Goal: Task Accomplishment & Management: Complete application form

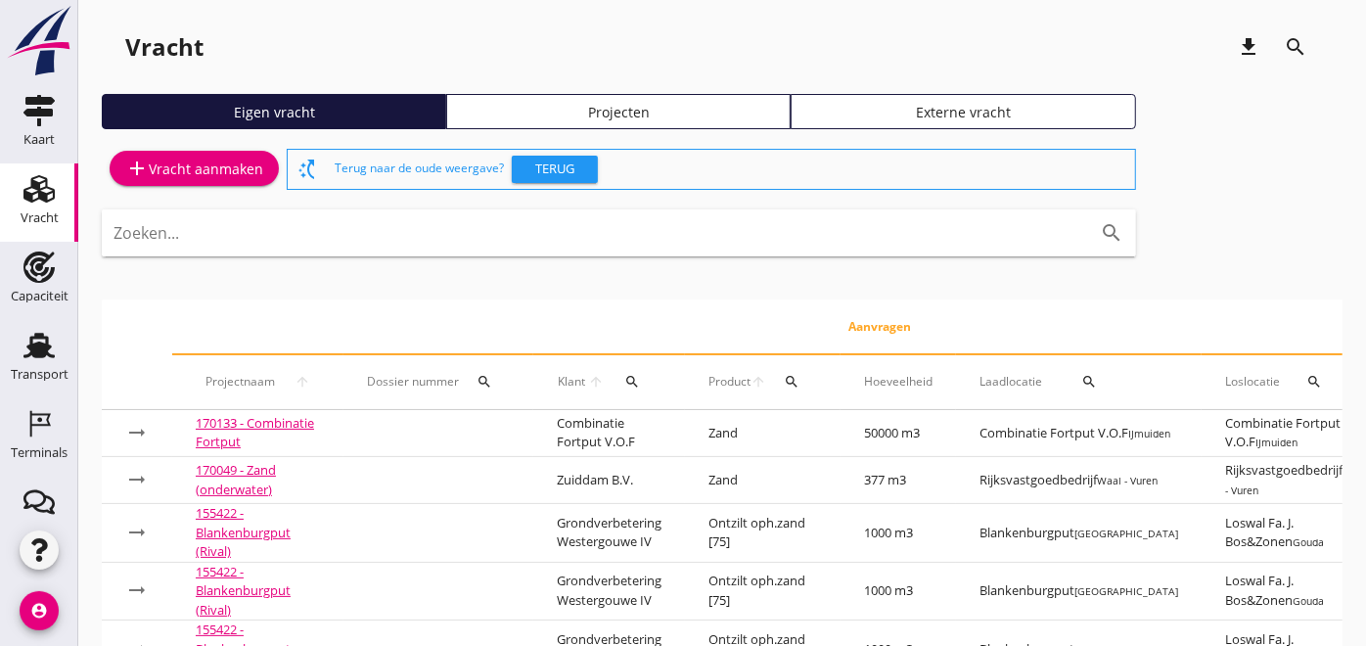
scroll to position [212, 0]
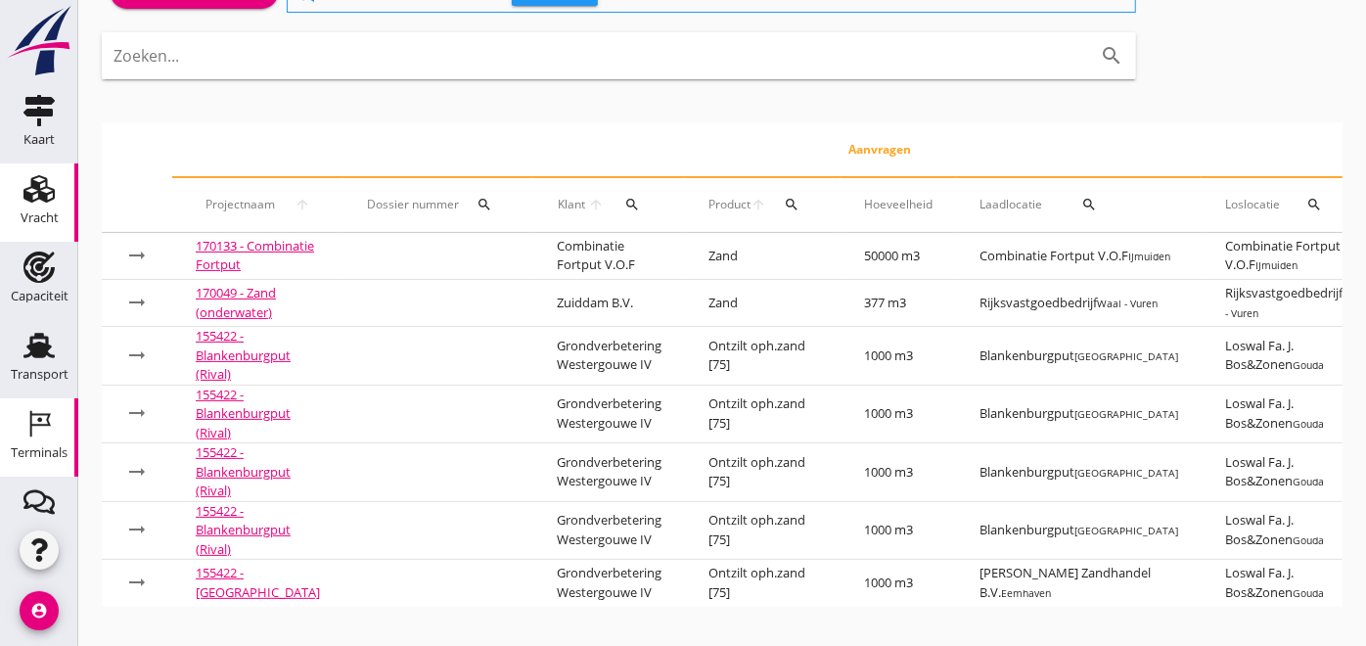
click at [23, 417] on icon "Terminals" at bounding box center [38, 423] width 31 height 31
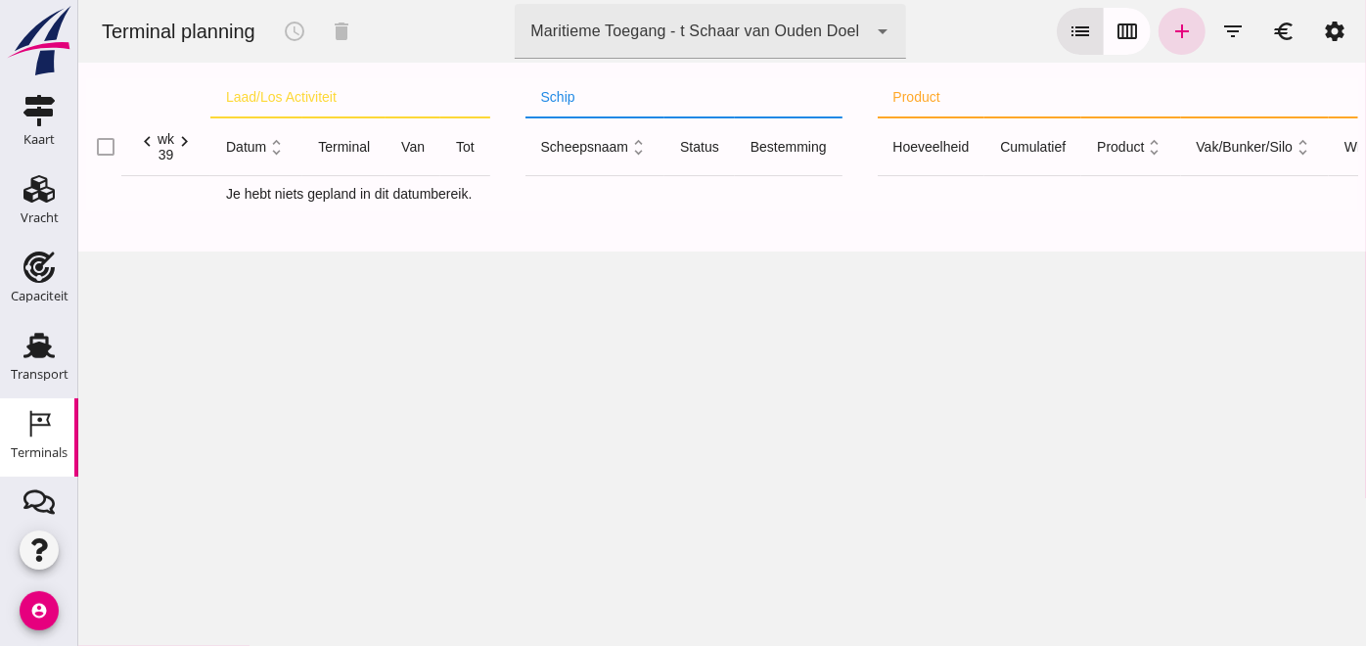
click at [740, 24] on div "Maritieme Toegang - t Schaar van Ouden Doel" at bounding box center [693, 31] width 329 height 23
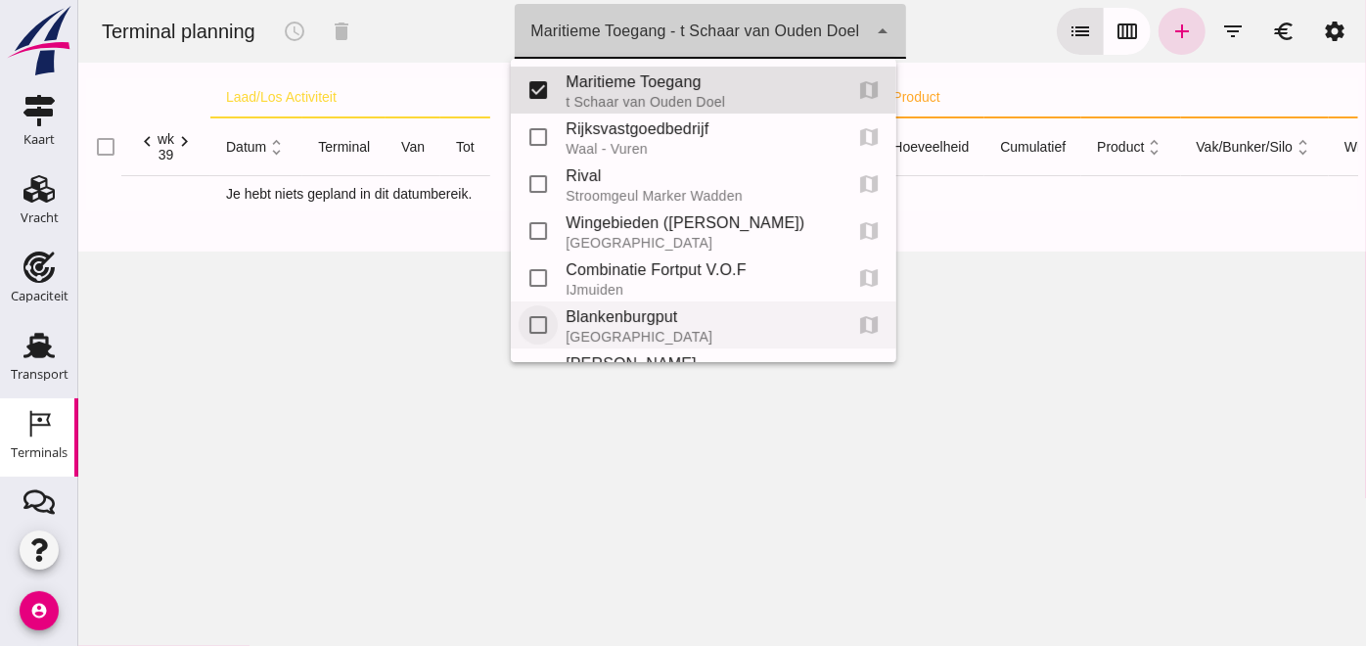
click at [549, 313] on input "checkbox" at bounding box center [537, 324] width 39 height 39
checkbox input "true"
type input "453b08e2-5afb-49e8-a076-b9bc6000f457, e6c78bfd-e3f1-4bb9-b01e-b37ce3668b52"
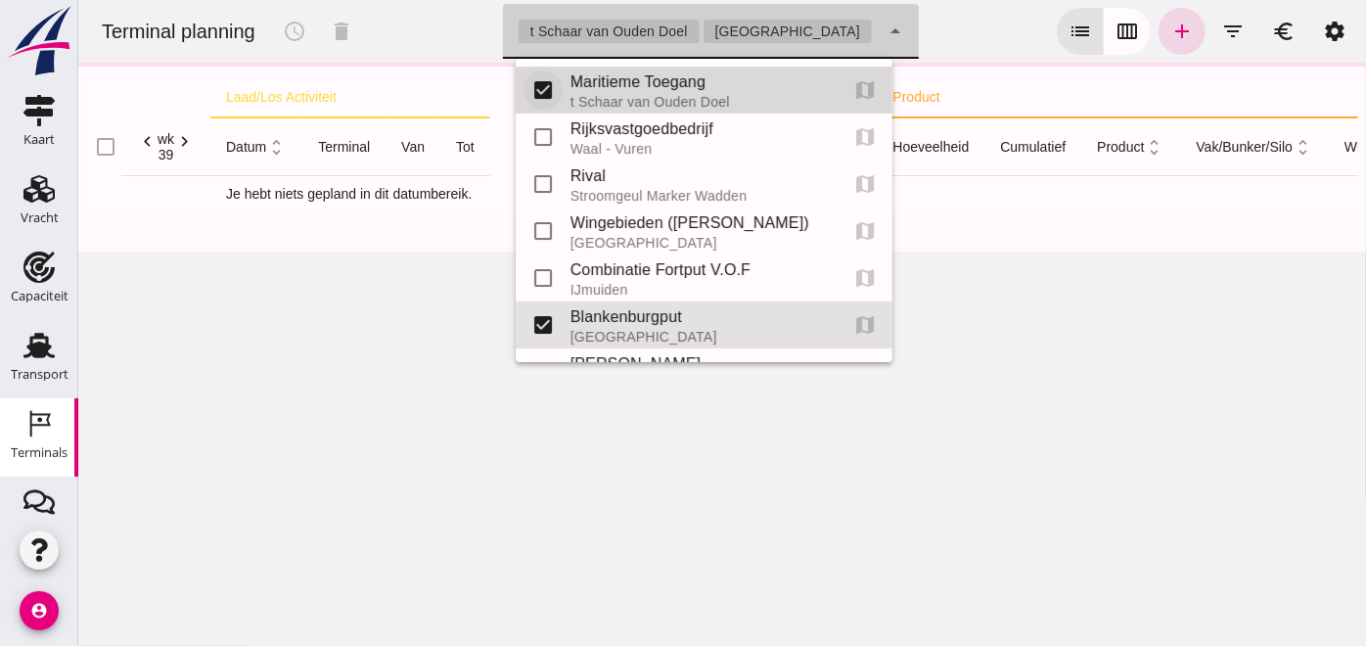
click at [547, 88] on input "checkbox" at bounding box center [542, 89] width 39 height 39
checkbox input "false"
type input "e6c78bfd-e3f1-4bb9-b01e-b37ce3668b52"
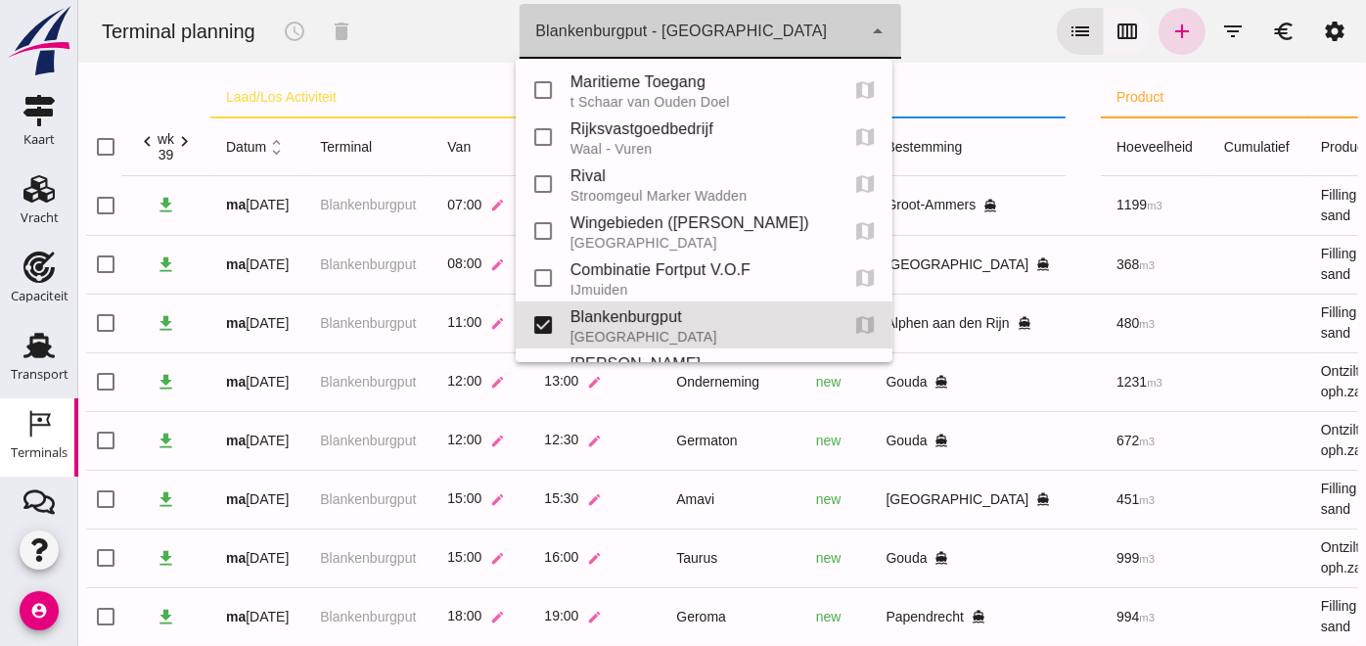
click at [1115, 26] on icon "calendar_view_week" at bounding box center [1126, 31] width 23 height 23
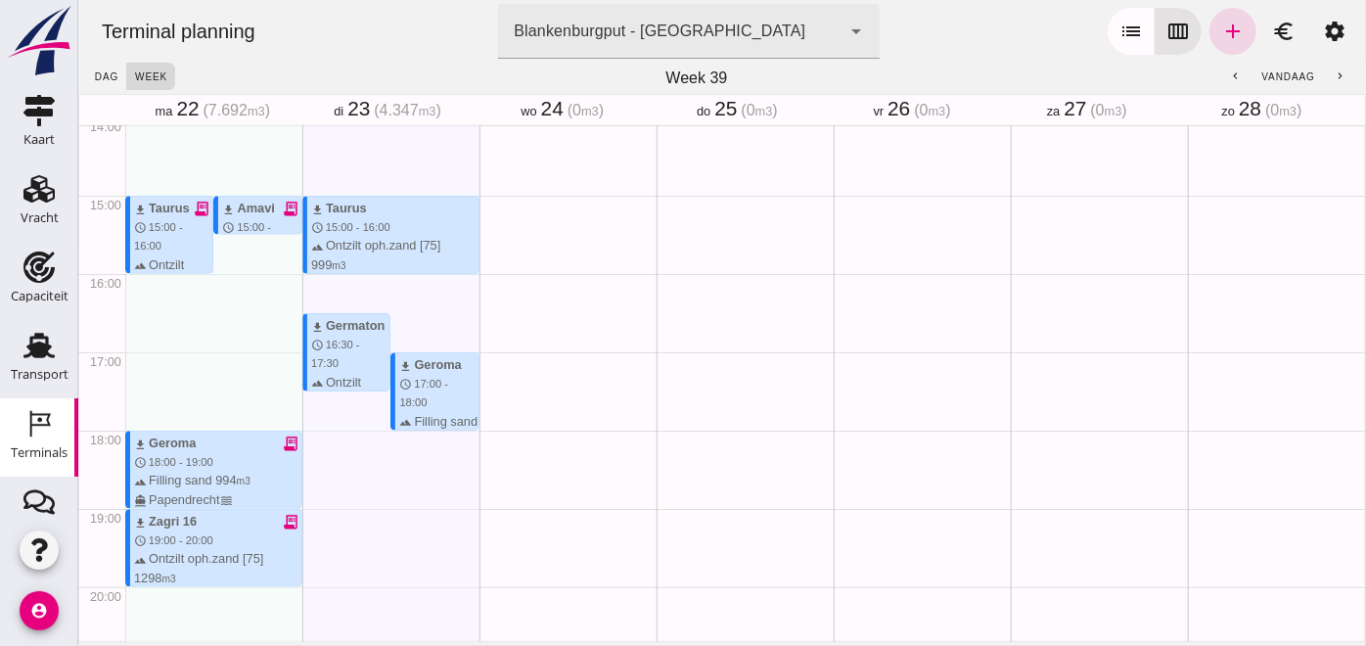
scroll to position [1154, 0]
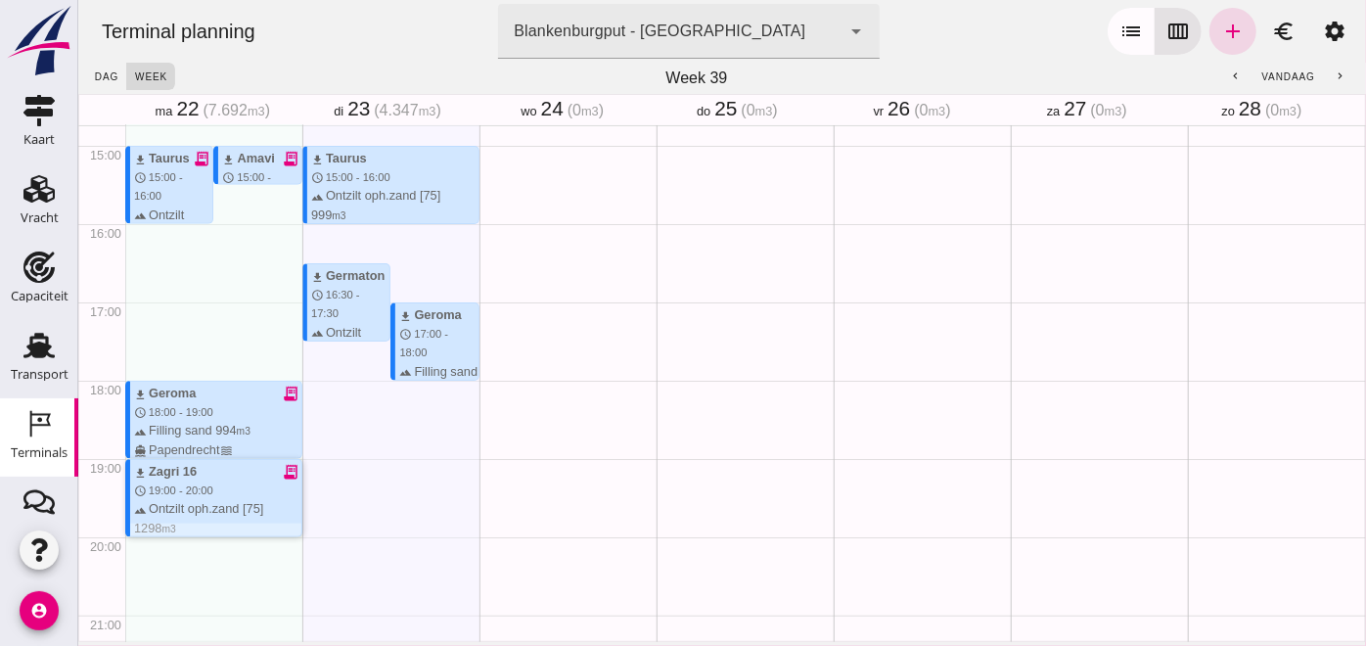
click at [199, 484] on span "19:00 - 20:00" at bounding box center [180, 490] width 65 height 12
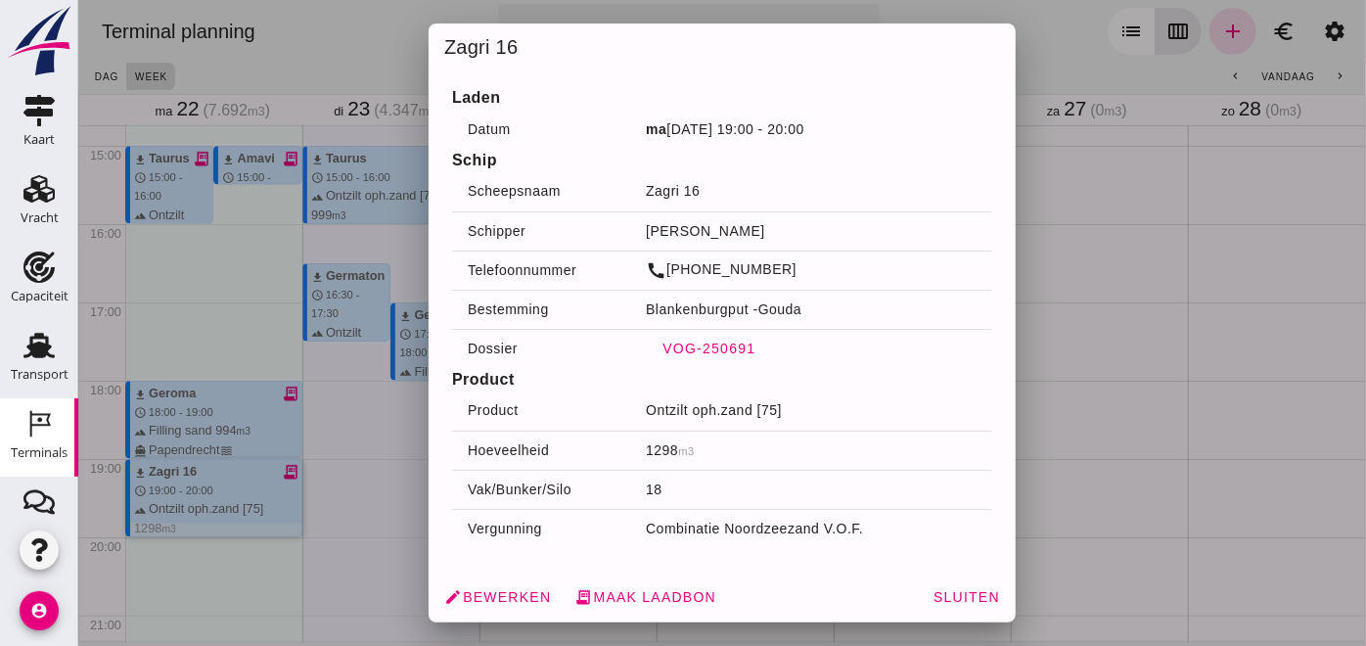
click at [675, 347] on span "VOG-250691" at bounding box center [708, 349] width 94 height 16
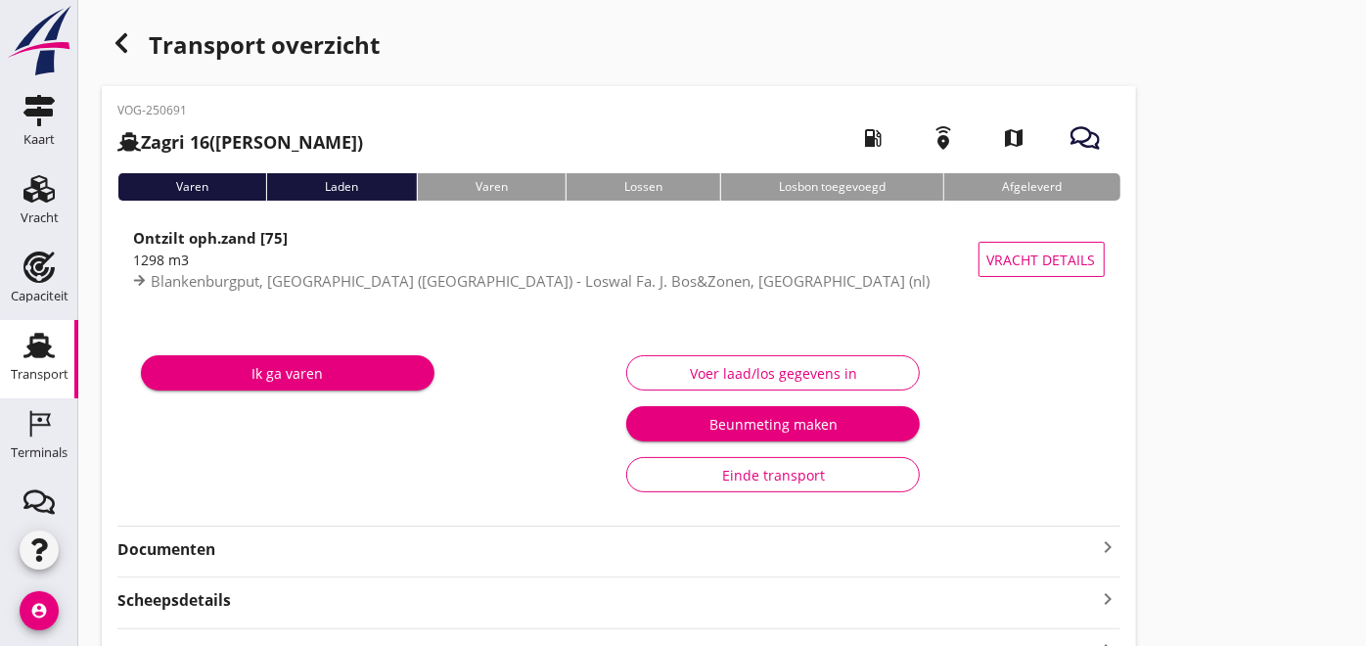
click at [979, 566] on div "VOG-250691 Zagri 16 ([PERSON_NAME]) local_gas_station emergency_share map Varen…" at bounding box center [619, 436] width 1035 height 700
click at [1097, 553] on icon "keyboard_arrow_right" at bounding box center [1108, 546] width 23 height 23
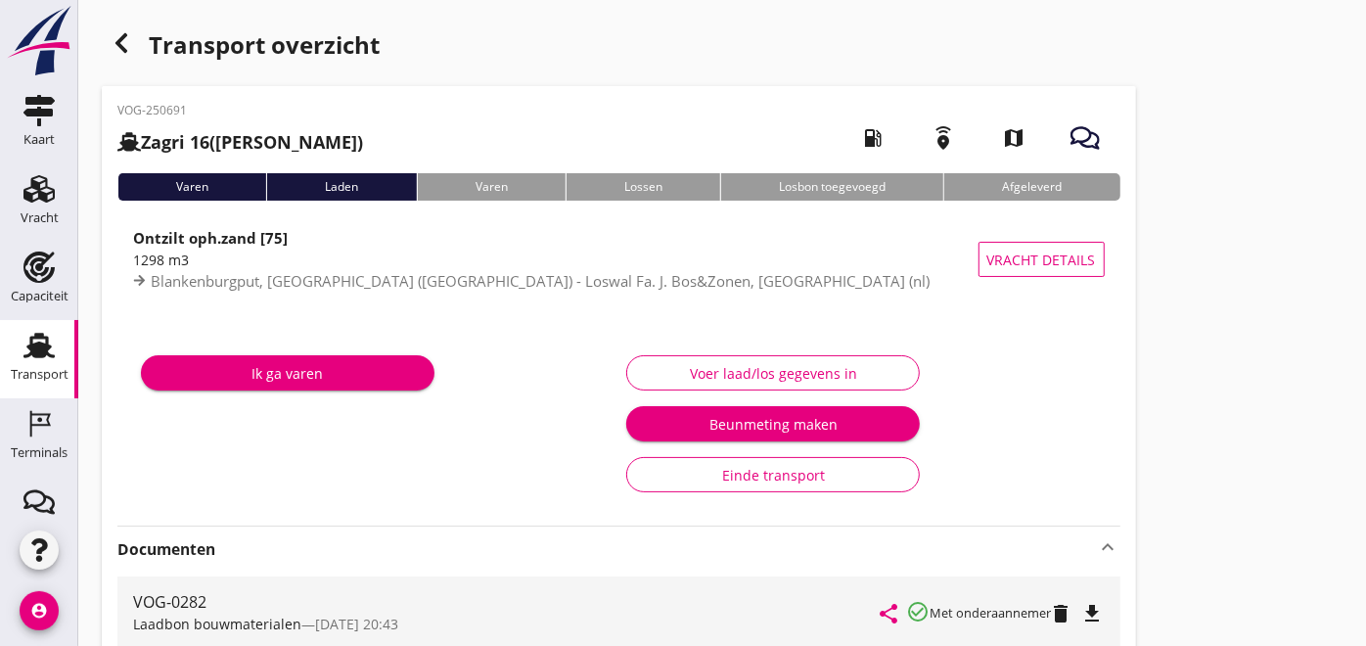
click at [1098, 620] on icon "file_download" at bounding box center [1092, 613] width 23 height 23
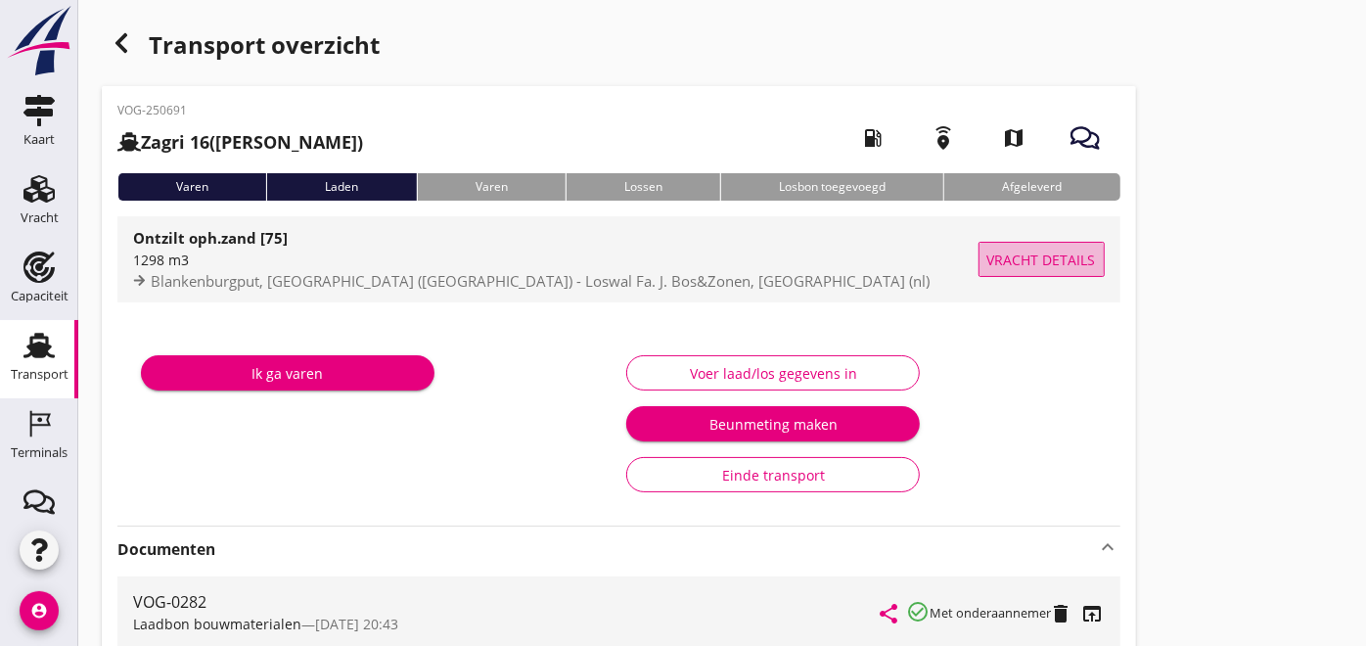
click at [990, 247] on button "Vracht details" at bounding box center [1042, 259] width 126 height 35
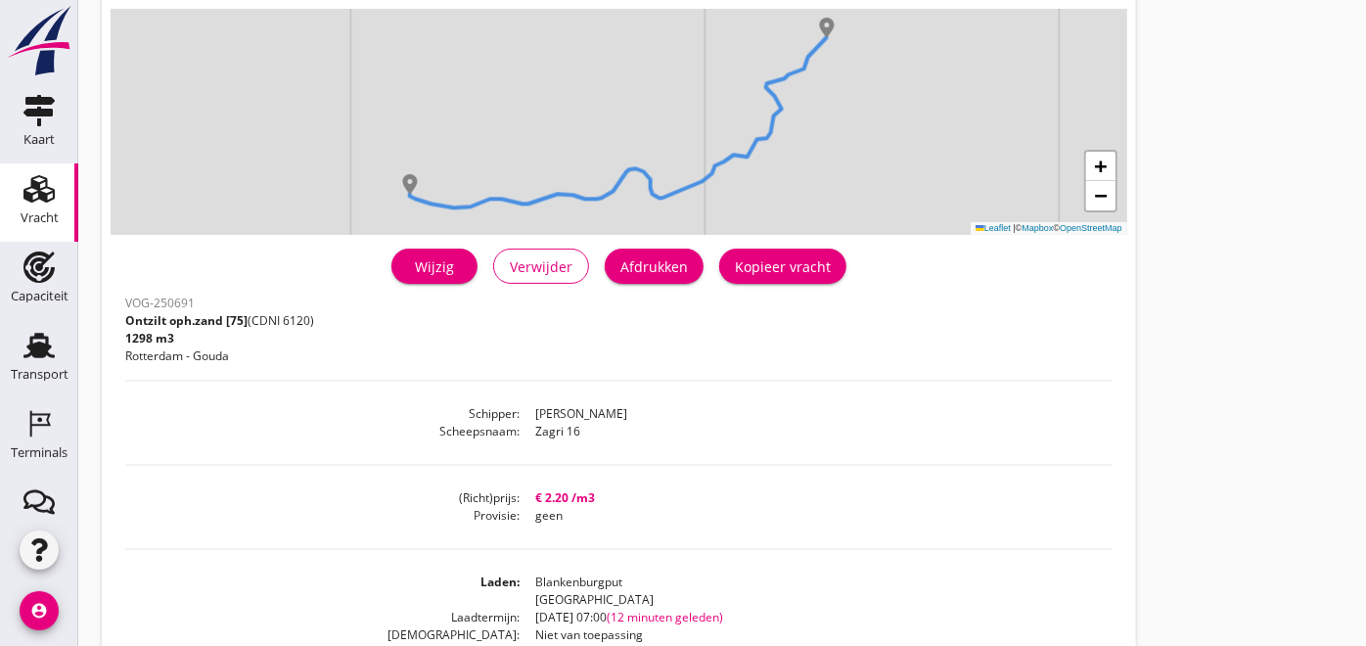
scroll to position [130, 0]
click at [437, 272] on div "Wijzig" at bounding box center [434, 267] width 55 height 21
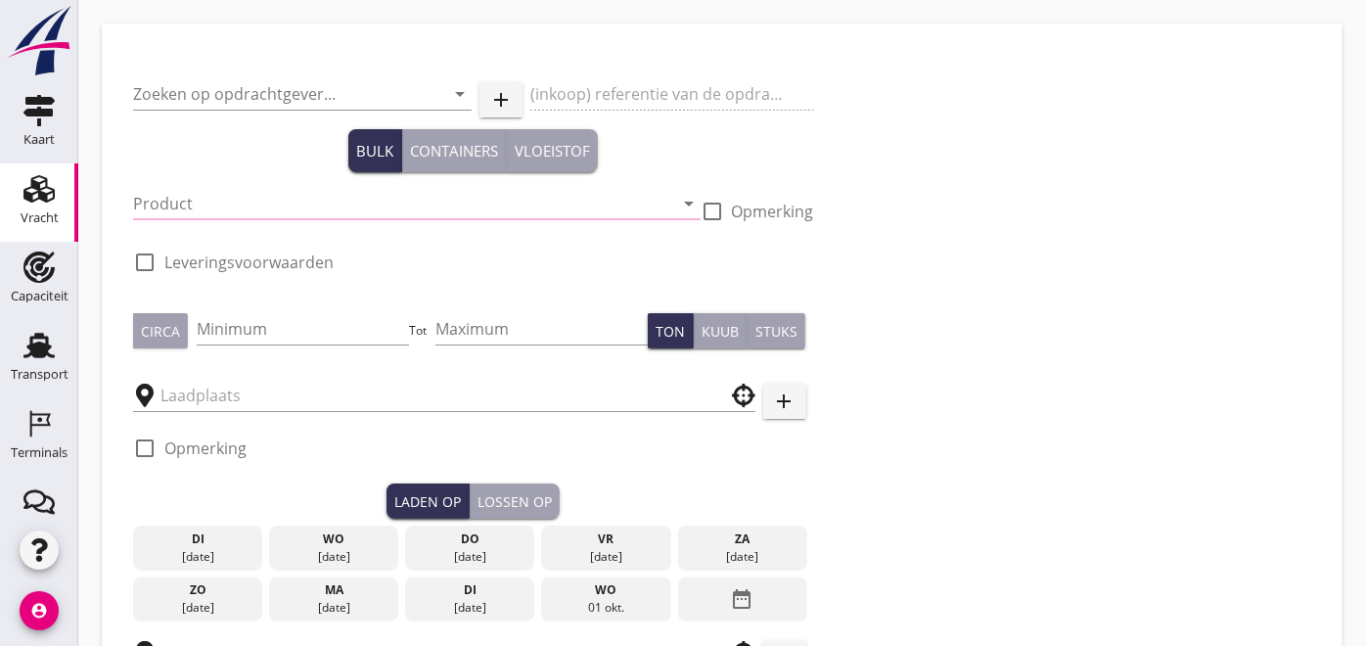
type input "Grondverbetering Westergouwe IV"
type input "Ontzilt oph.zand [75] (6120)"
type input "1000"
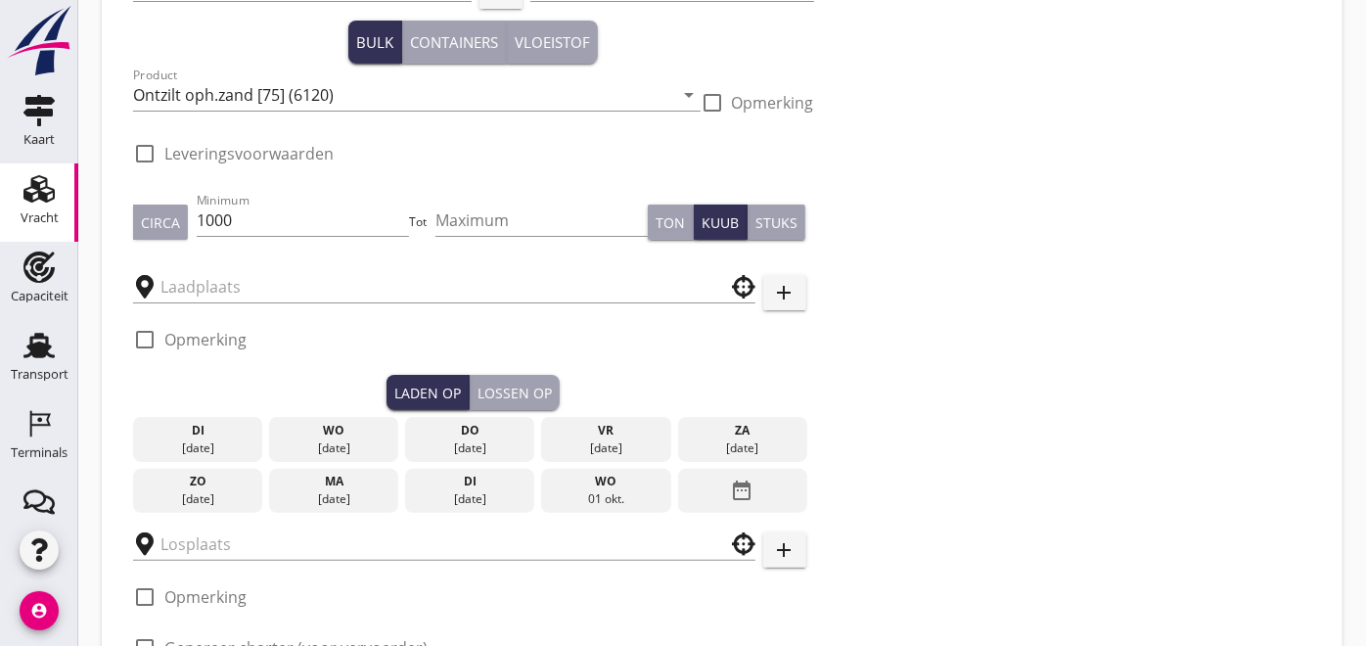
checkbox input "true"
type input "Blankenburgput"
type input "Loswal Fa. J. Bos&Zonen"
checkbox input "true"
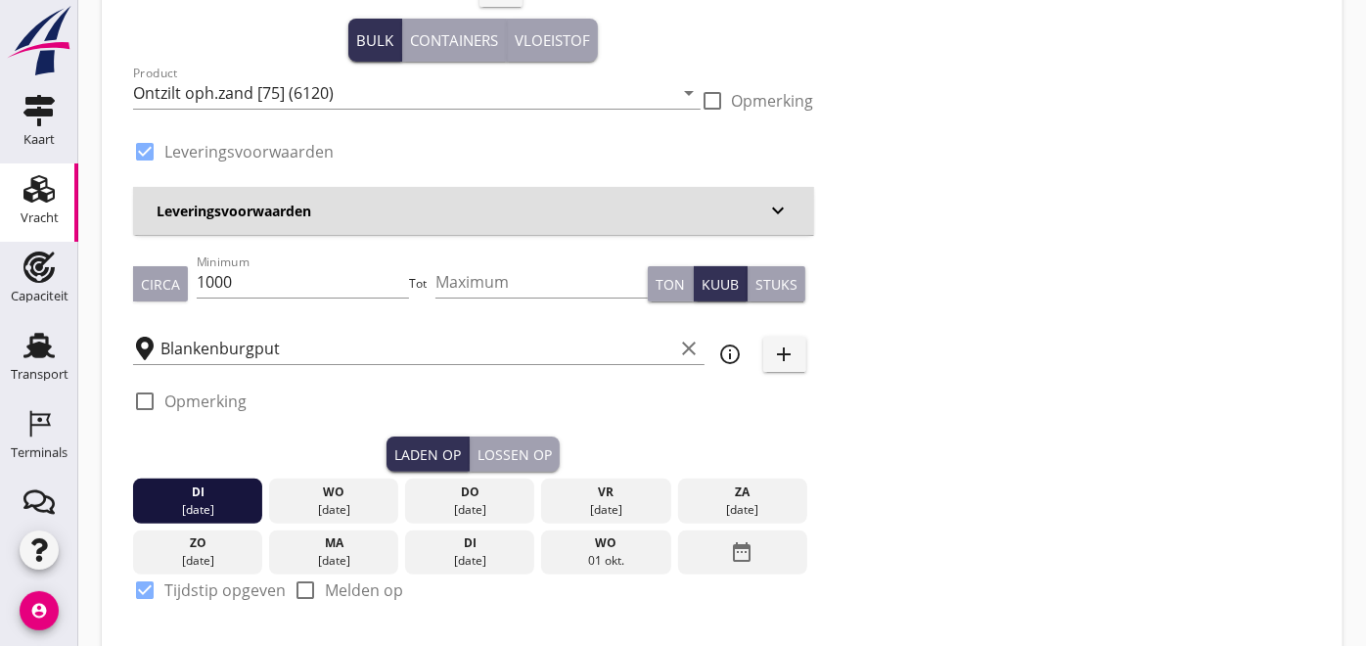
type input "2.2"
radio input "false"
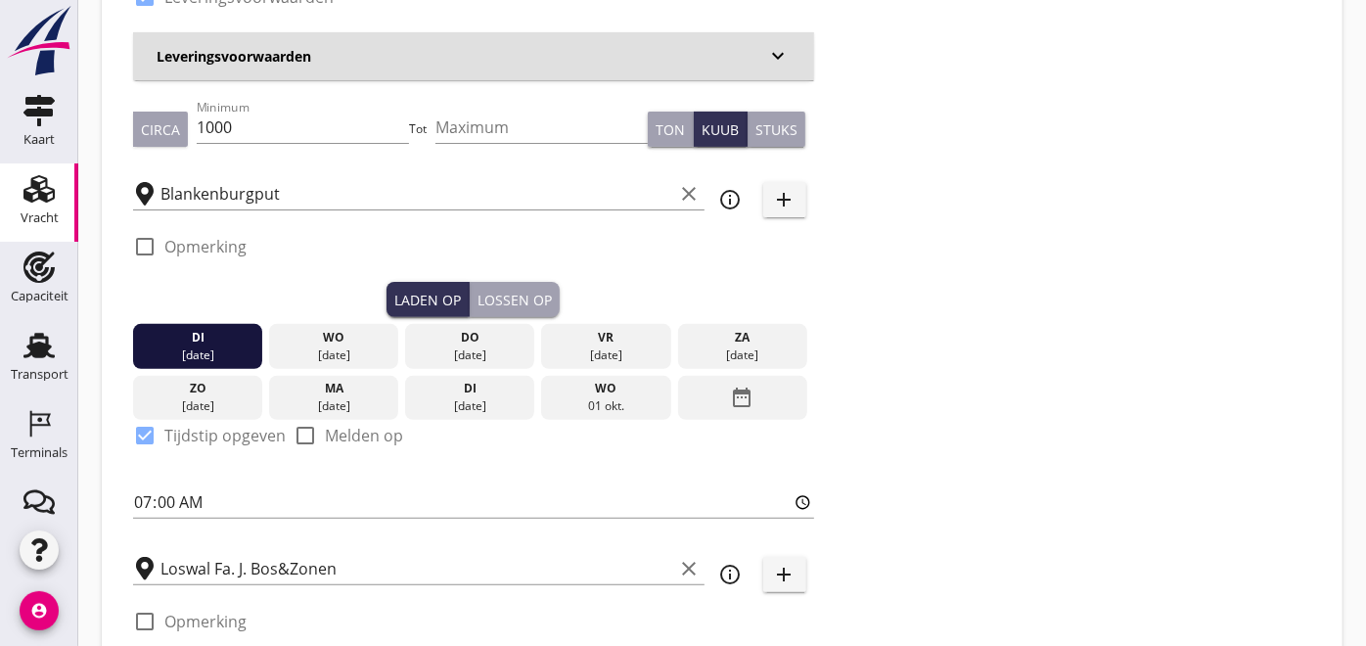
scroll to position [266, 0]
click at [447, 299] on div "Laden op" at bounding box center [427, 299] width 67 height 21
click at [500, 292] on div "Lossen op" at bounding box center [515, 299] width 74 height 21
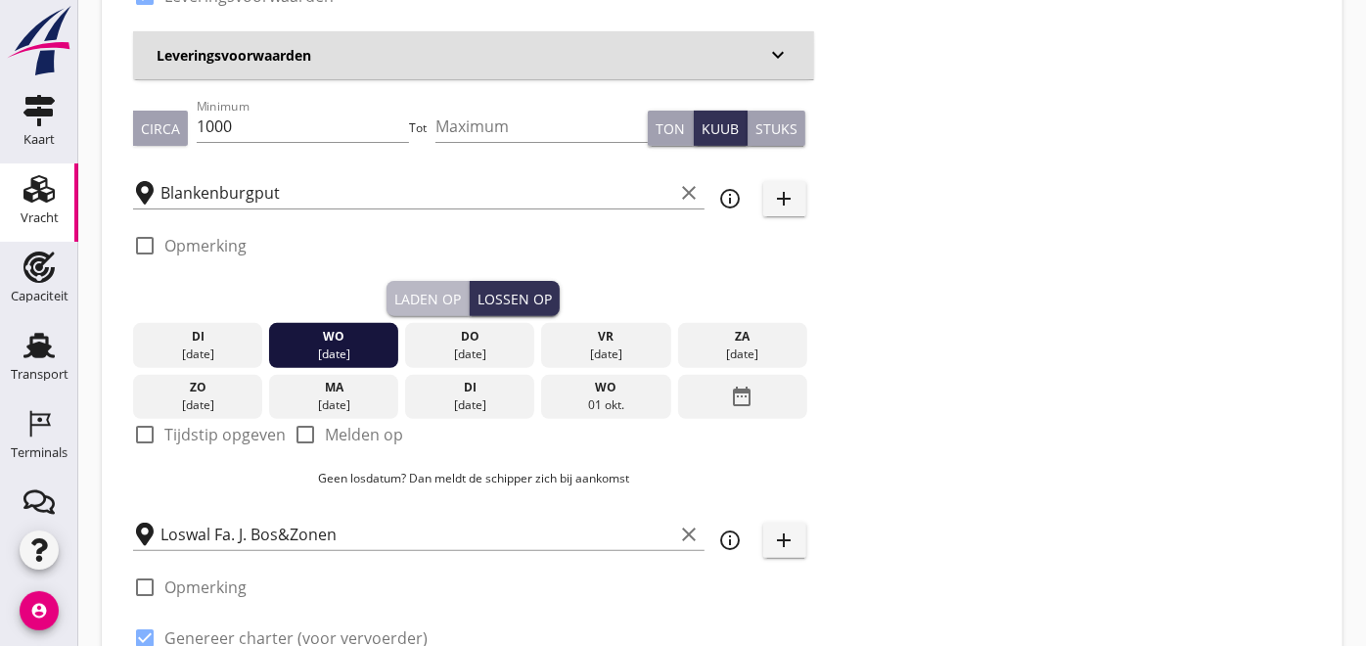
click at [442, 296] on div "Laden op" at bounding box center [427, 299] width 67 height 21
checkbox input "true"
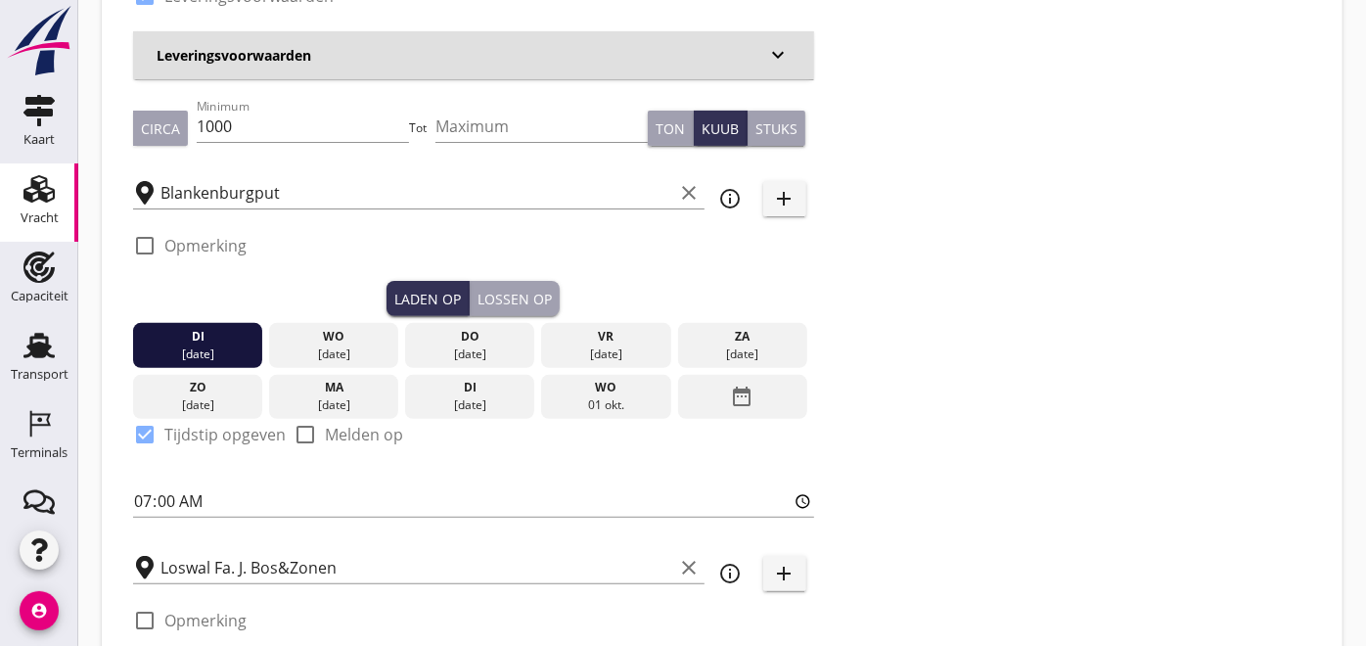
click at [763, 412] on div "date_range" at bounding box center [742, 397] width 129 height 45
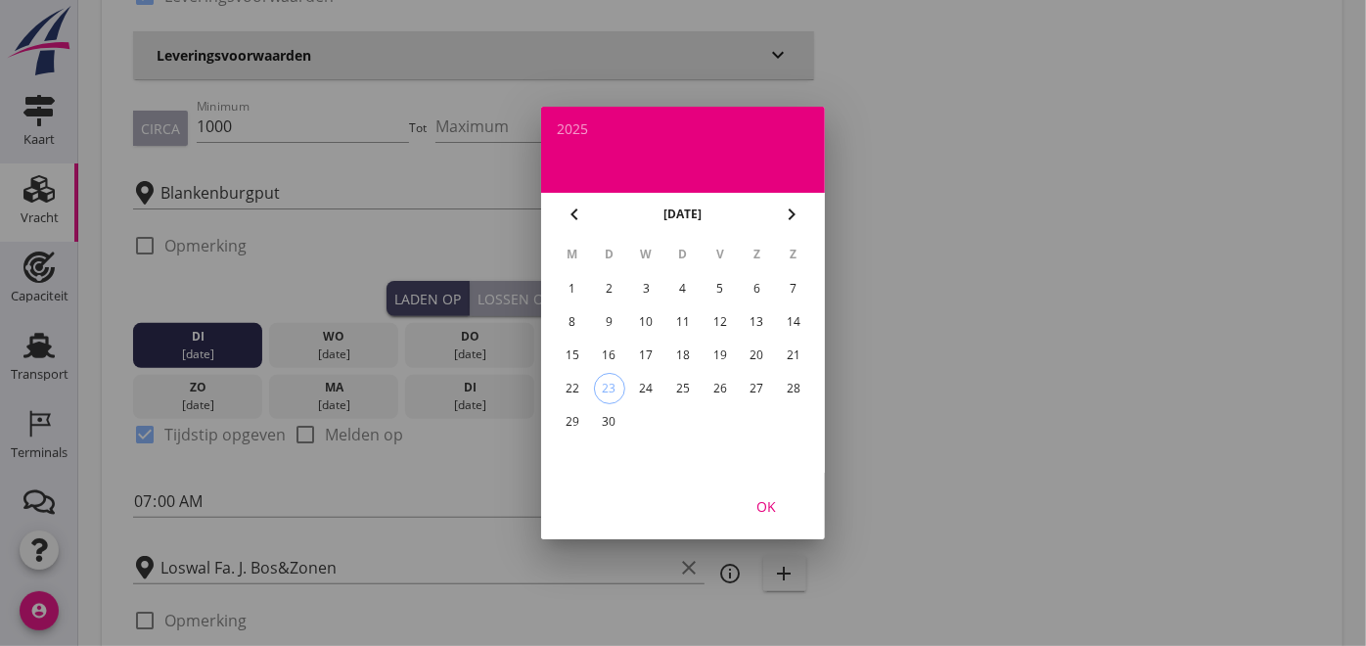
click at [585, 391] on div "22" at bounding box center [572, 388] width 31 height 31
click at [765, 509] on div "OK" at bounding box center [766, 506] width 55 height 21
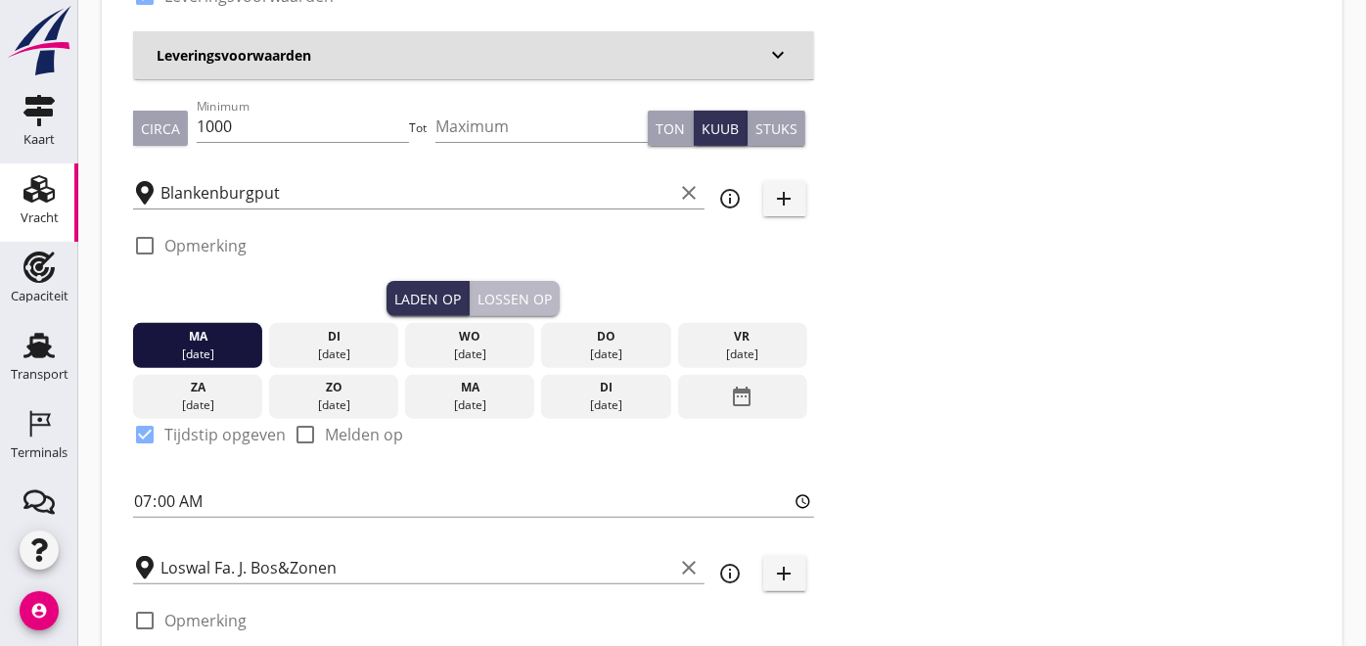
click at [537, 299] on div "Lossen op" at bounding box center [515, 299] width 74 height 21
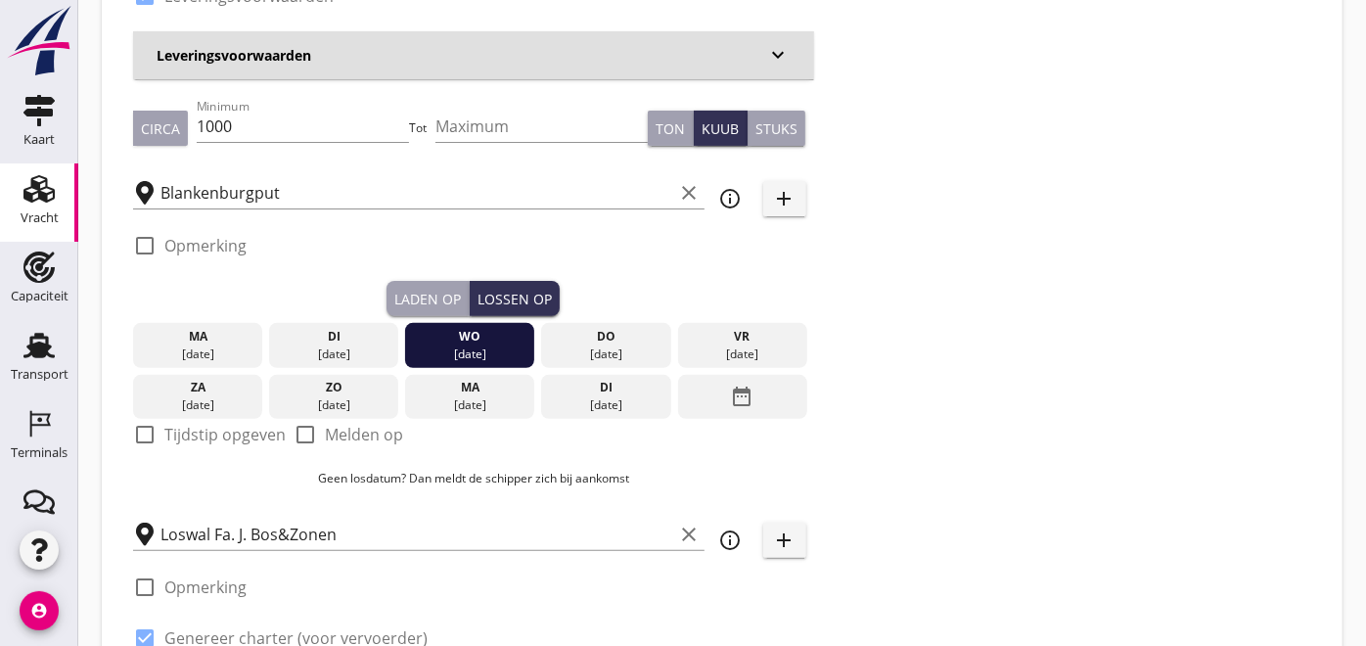
click at [385, 335] on div "di" at bounding box center [334, 337] width 120 height 18
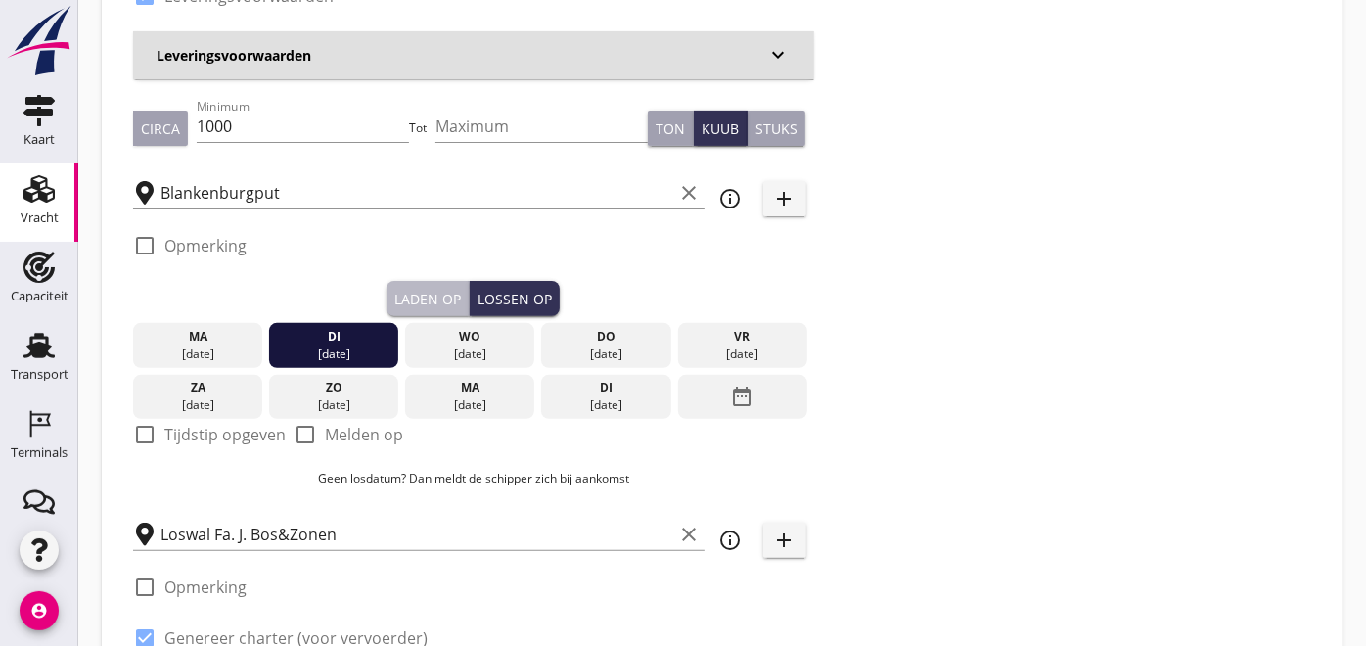
click at [434, 281] on button "Laden op" at bounding box center [428, 298] width 83 height 35
checkbox input "true"
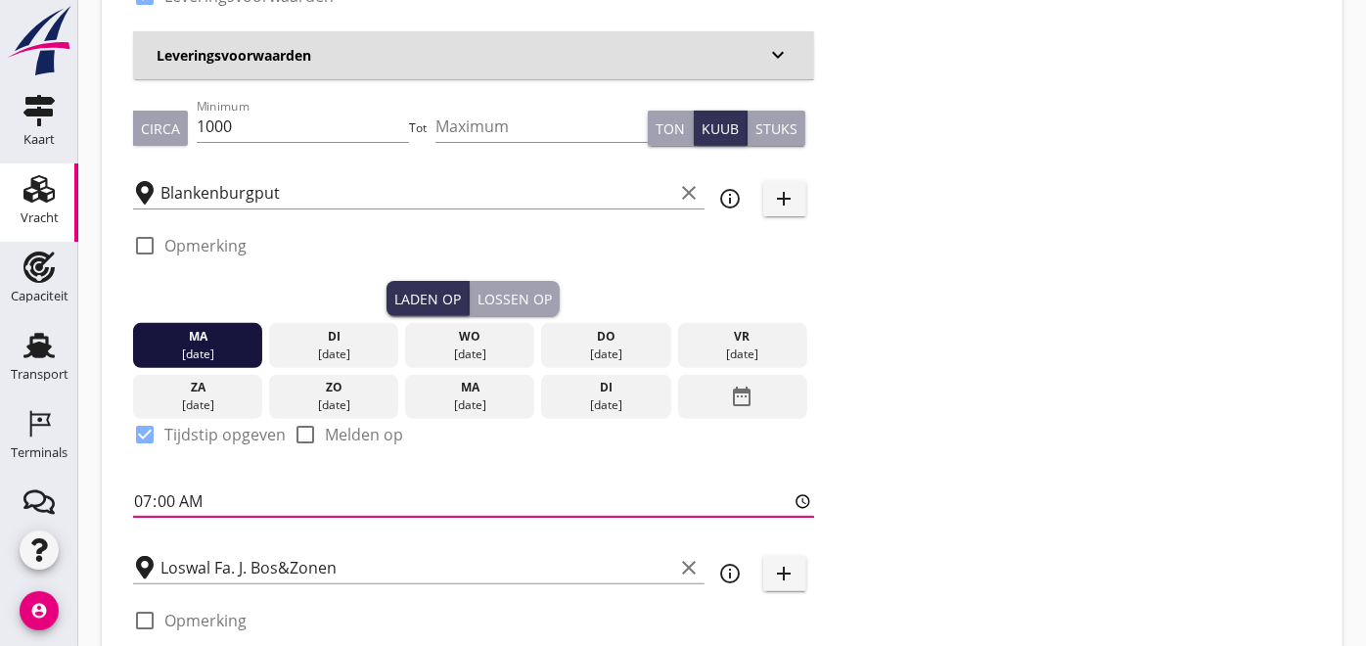
click at [181, 500] on input "07:00" at bounding box center [473, 500] width 681 height 31
type input "20:00"
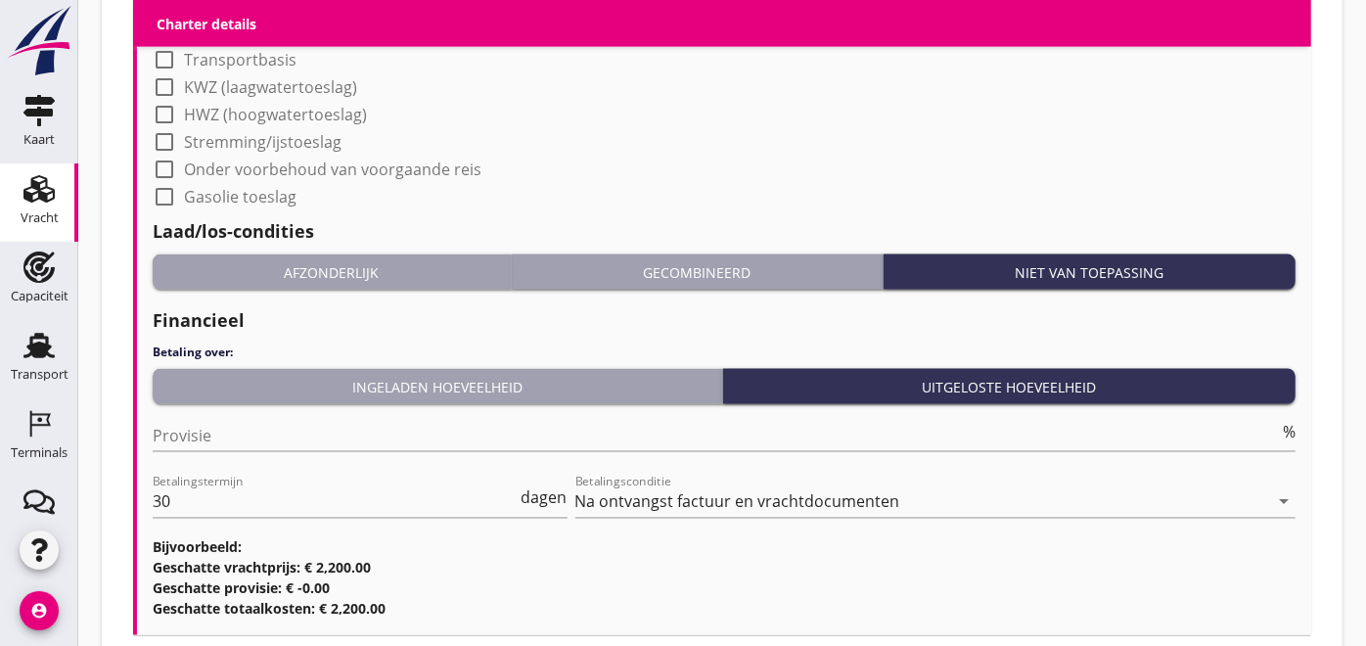
scroll to position [1942, 0]
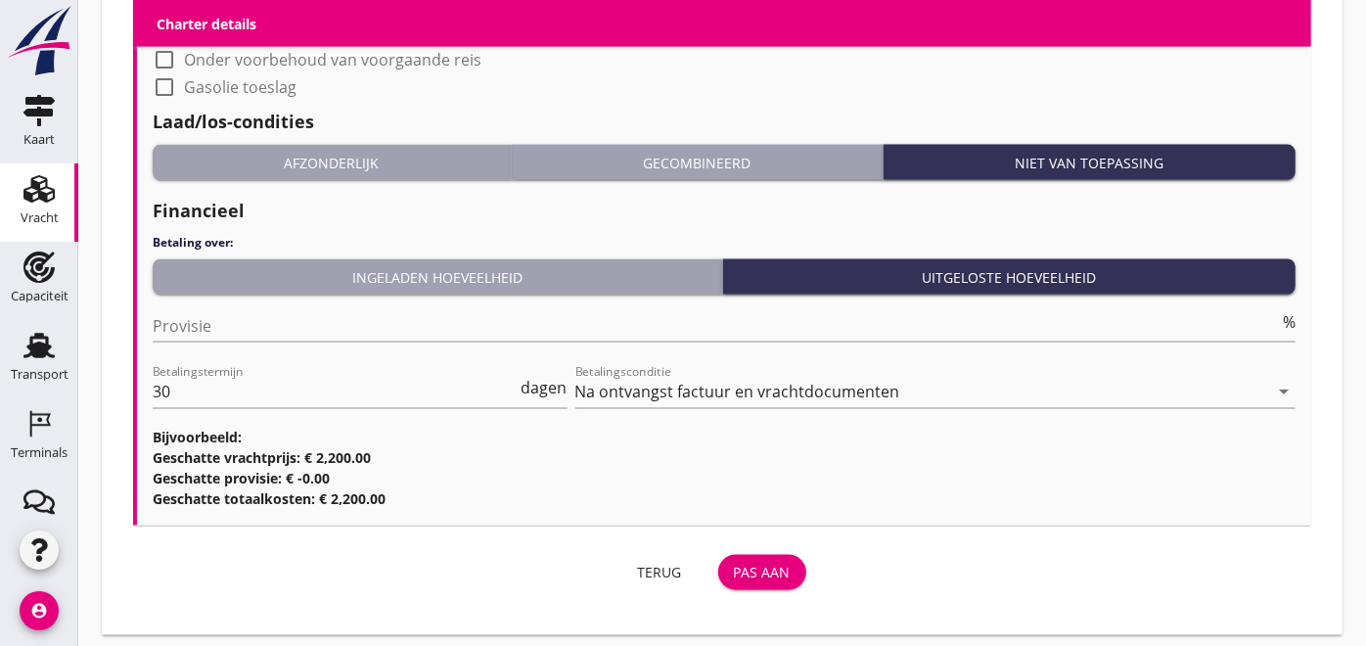
click at [749, 571] on div "Pas aan" at bounding box center [762, 573] width 57 height 21
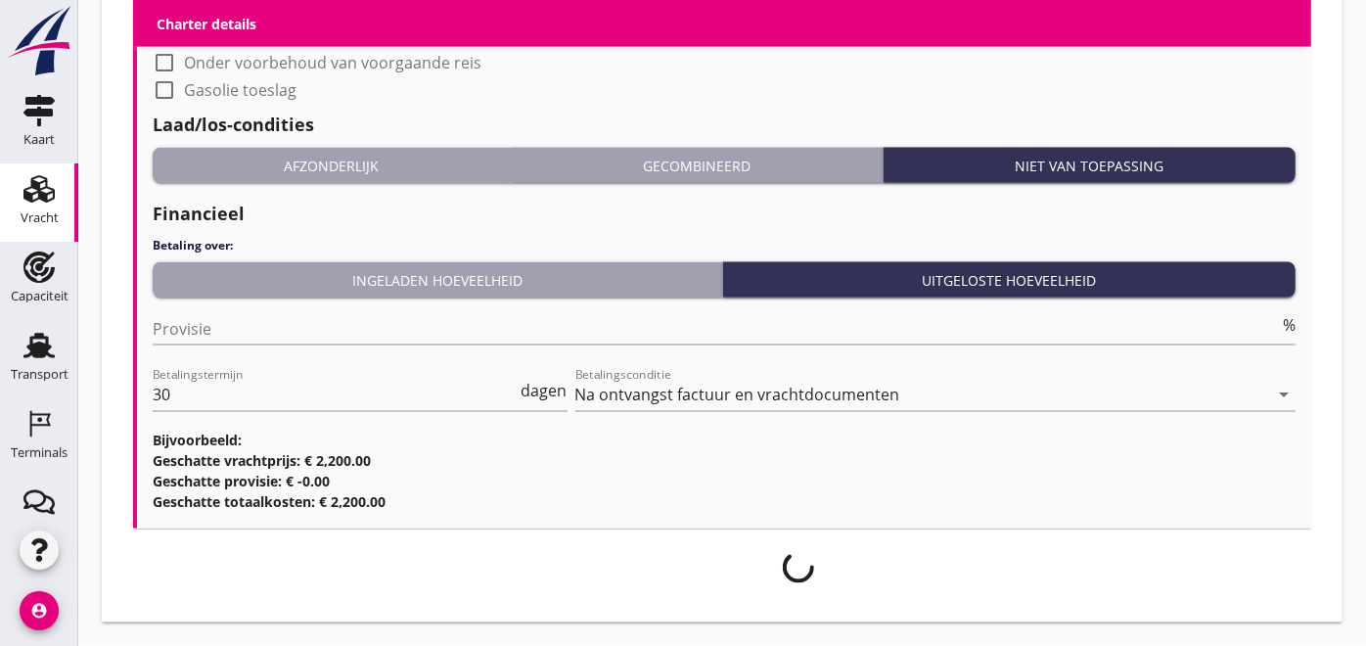
scroll to position [1938, 0]
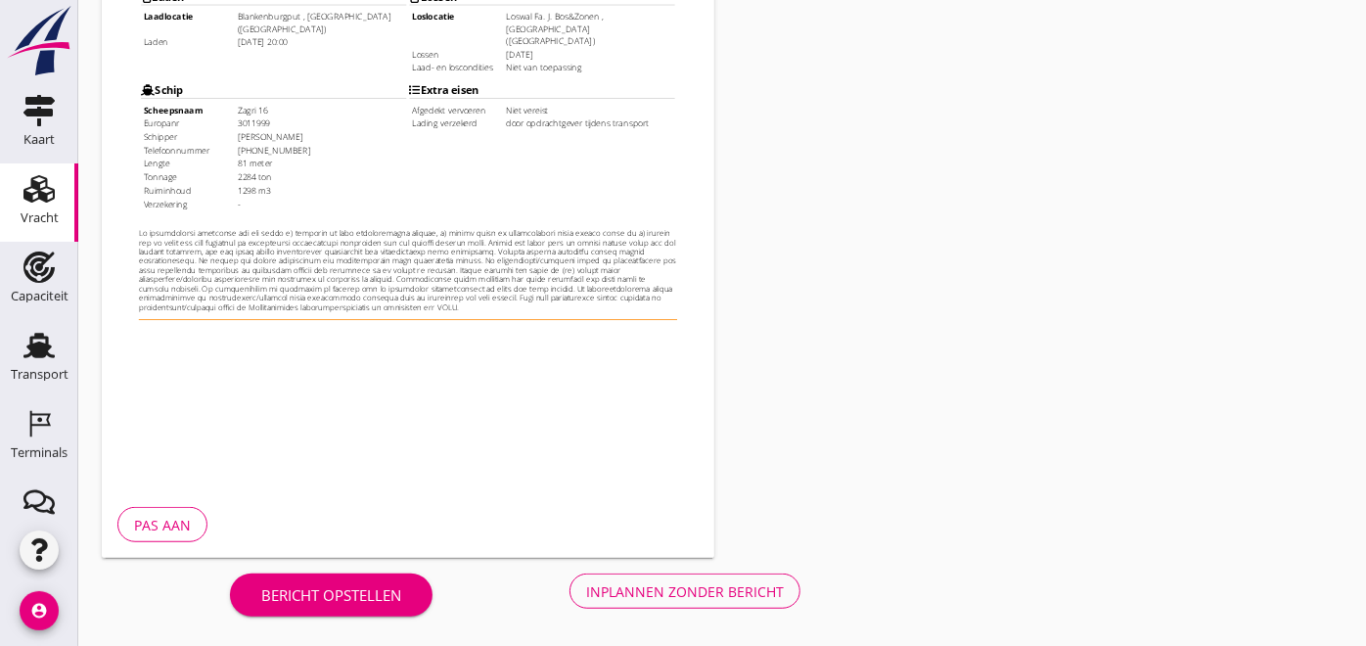
click at [711, 604] on button "Inplannen zonder bericht" at bounding box center [685, 591] width 231 height 35
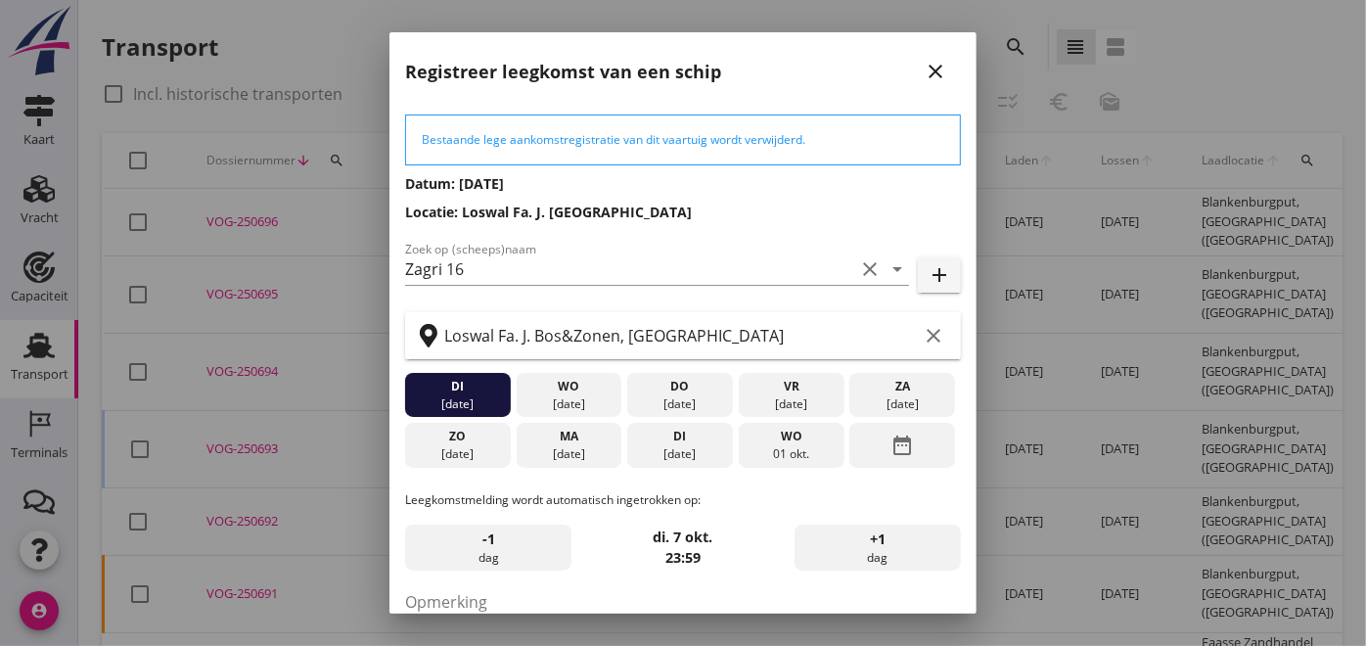
scroll to position [176, 0]
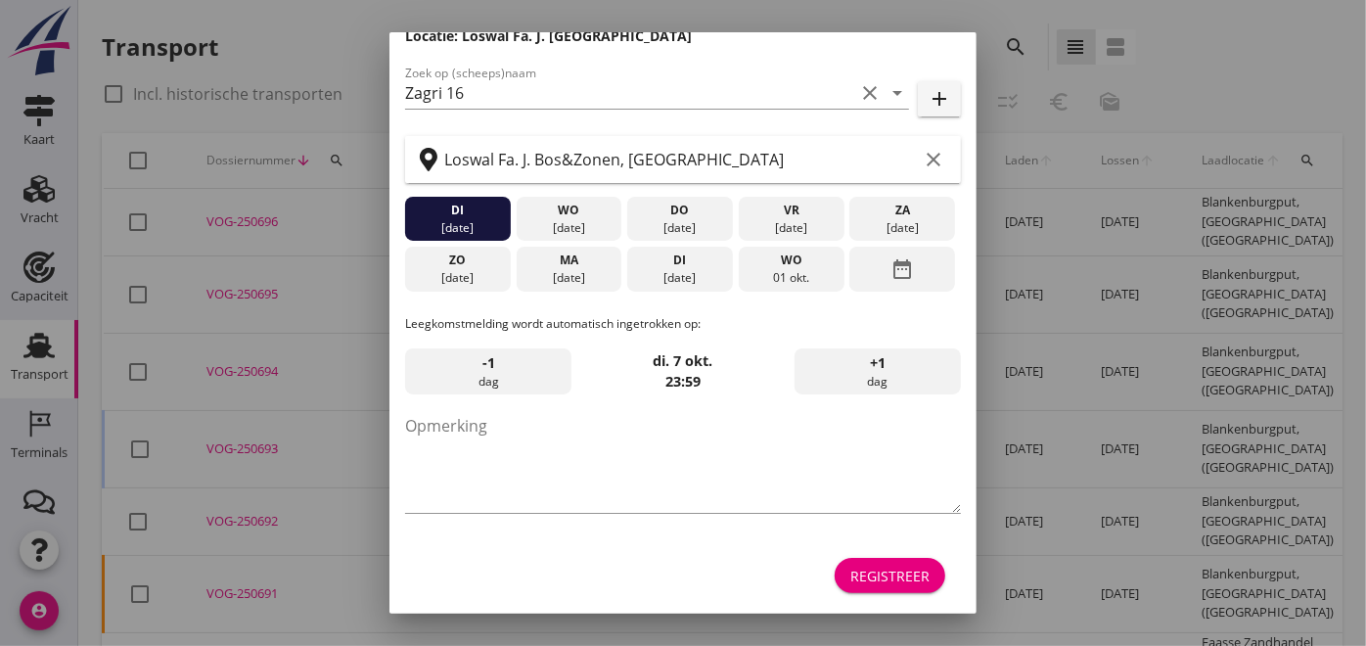
click at [881, 575] on div "Registreer" at bounding box center [890, 576] width 79 height 21
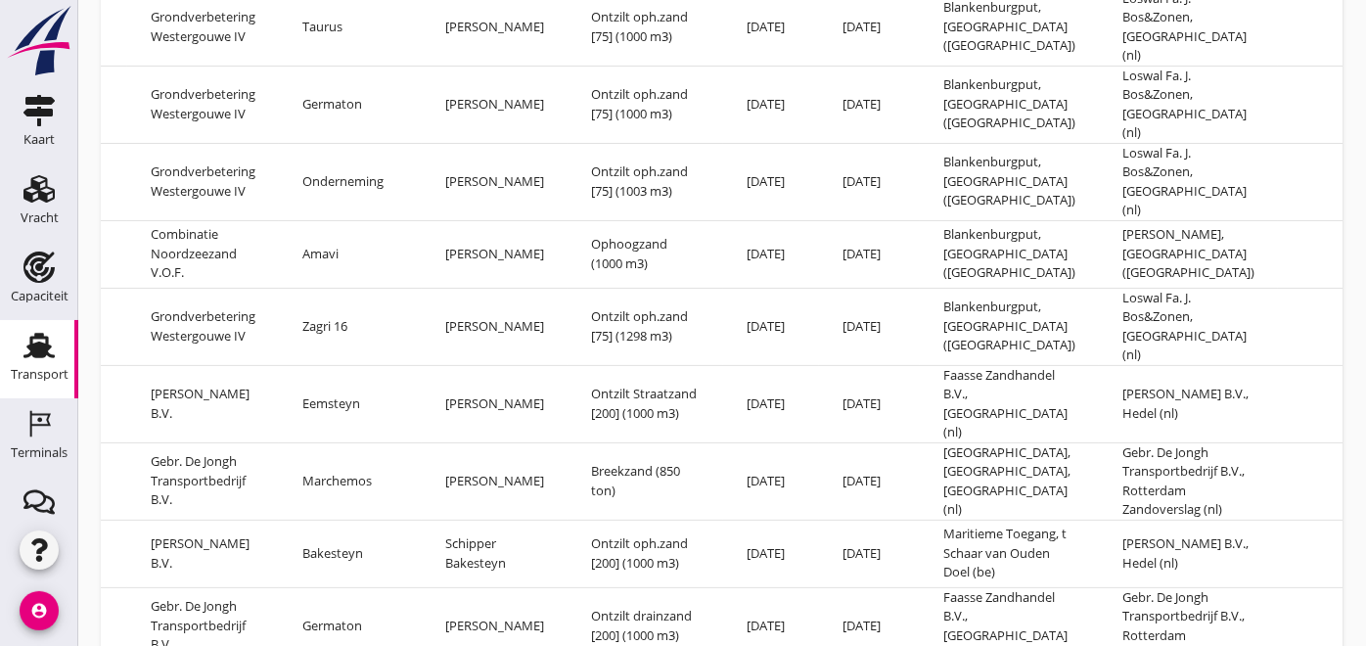
scroll to position [0, 0]
